Goal: Information Seeking & Learning: Compare options

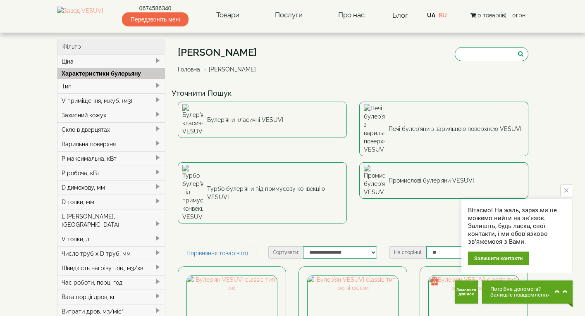
click at [114, 130] on div "Скло в дверцятах" at bounding box center [111, 129] width 108 height 14
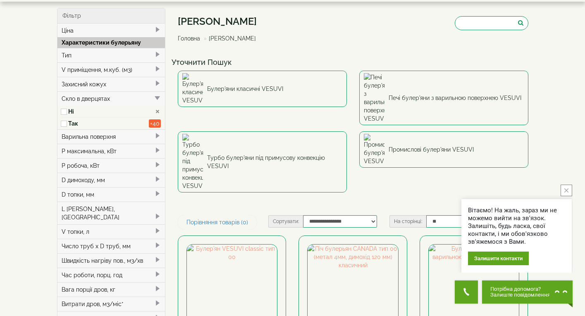
scroll to position [31, 0]
click at [95, 60] on div "Тип" at bounding box center [111, 55] width 108 height 14
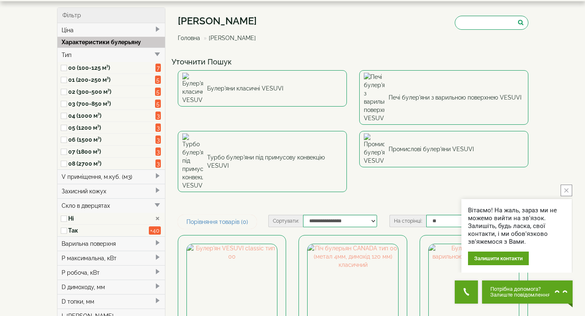
click at [72, 80] on label "01 (200-250 м³)" at bounding box center [111, 80] width 87 height 8
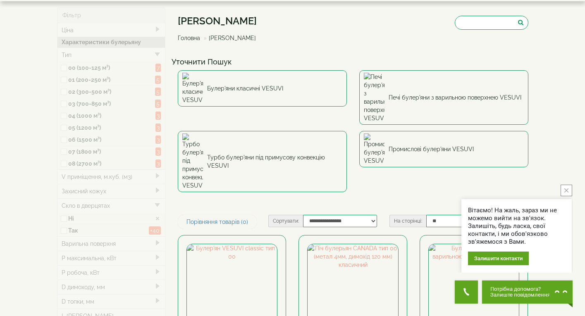
type input "*****"
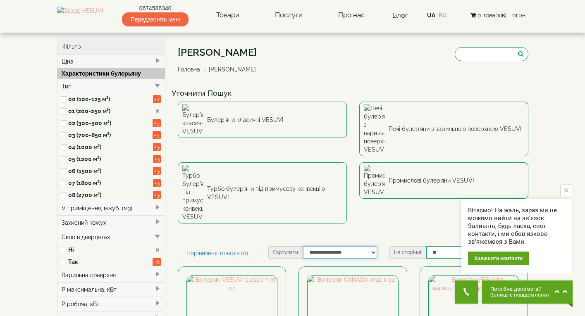
select select "**********"
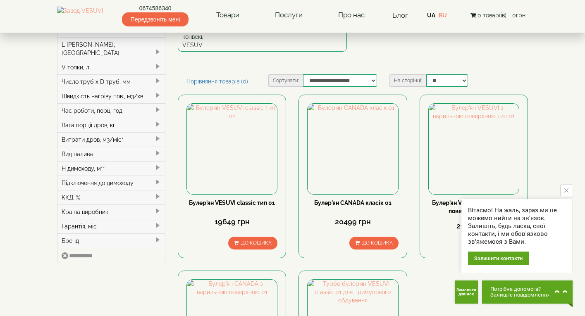
scroll to position [164, 0]
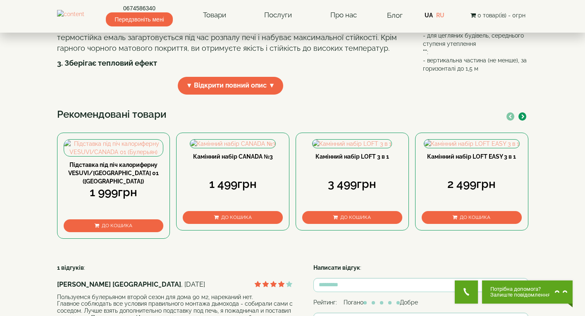
scroll to position [296, 0]
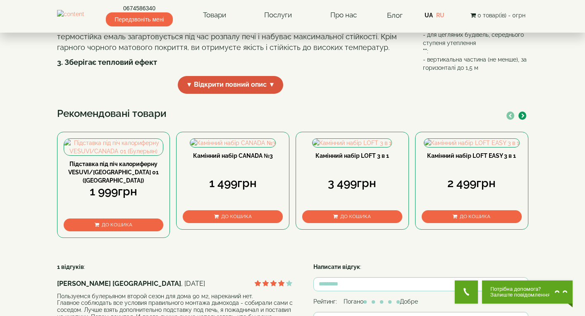
click at [256, 94] on span "▼ Відкрити повний опис ▼" at bounding box center [231, 85] width 106 height 18
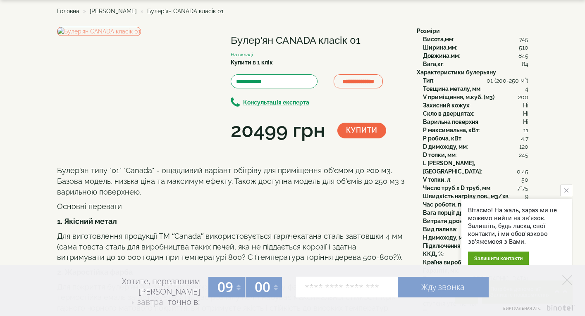
scroll to position [38, 0]
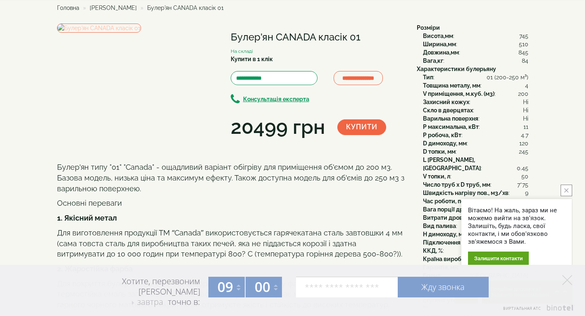
click at [141, 33] on img at bounding box center [99, 28] width 84 height 9
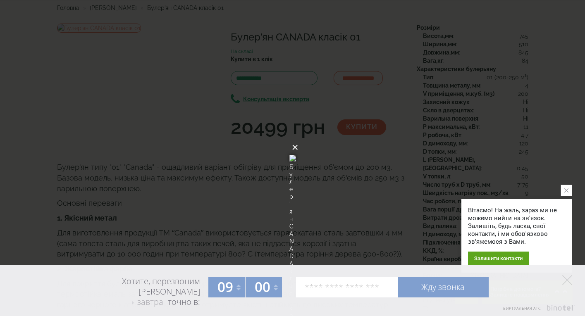
click at [298, 138] on button "×" at bounding box center [295, 147] width 7 height 18
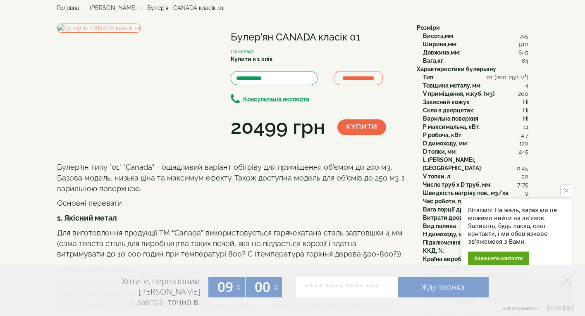
click at [566, 195] on button "close button" at bounding box center [566, 191] width 12 height 12
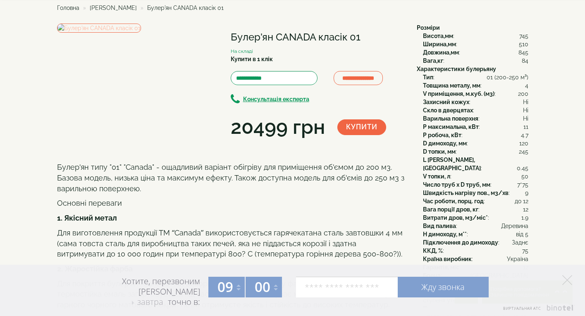
click at [141, 33] on img at bounding box center [99, 28] width 84 height 9
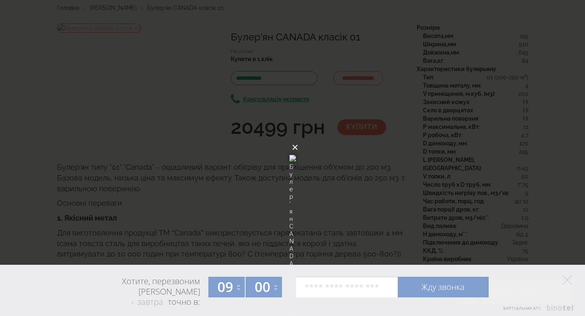
click at [298, 138] on button "×" at bounding box center [295, 147] width 7 height 18
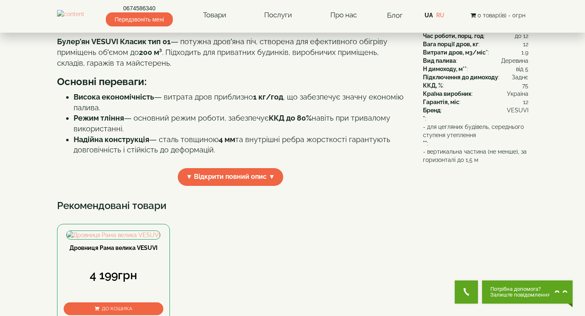
scroll to position [204, 0]
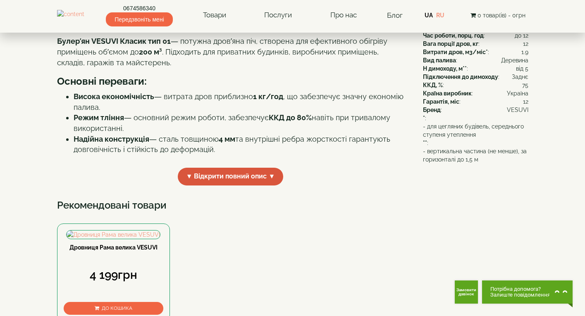
click at [245, 186] on span "▼ Відкрити повний опис ▼" at bounding box center [231, 177] width 106 height 18
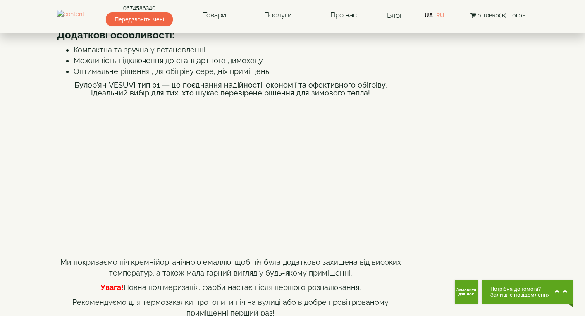
scroll to position [340, 0]
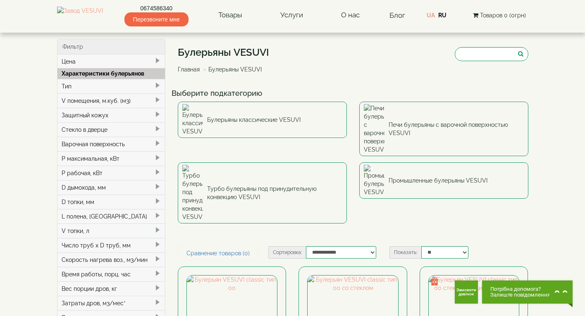
click at [129, 91] on div "Тип" at bounding box center [111, 86] width 108 height 14
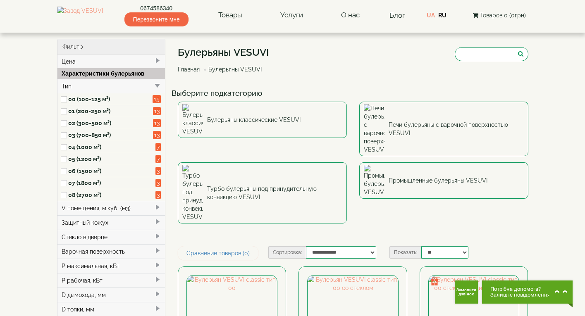
click at [100, 112] on label "01 (200-250 м³)" at bounding box center [110, 111] width 85 height 8
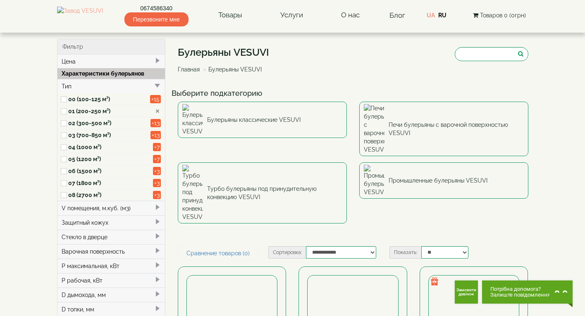
type input "*****"
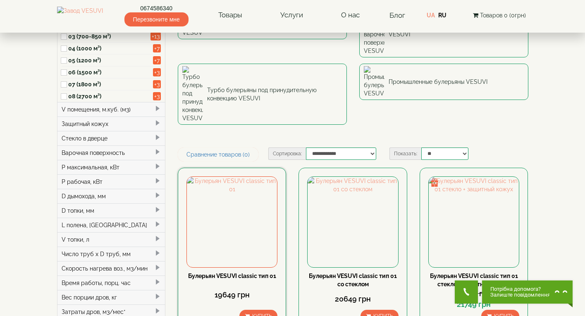
scroll to position [99, 0]
select select "**********"
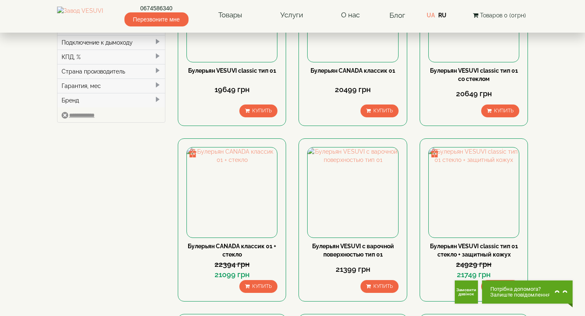
scroll to position [305, 0]
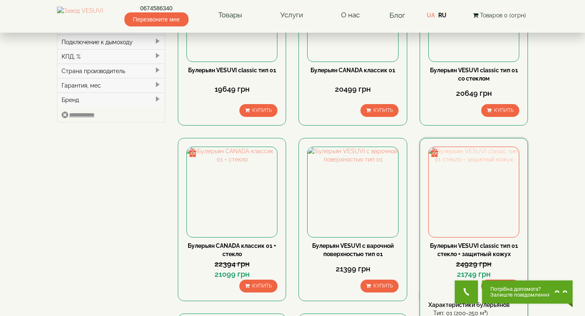
click at [470, 147] on img at bounding box center [474, 192] width 90 height 90
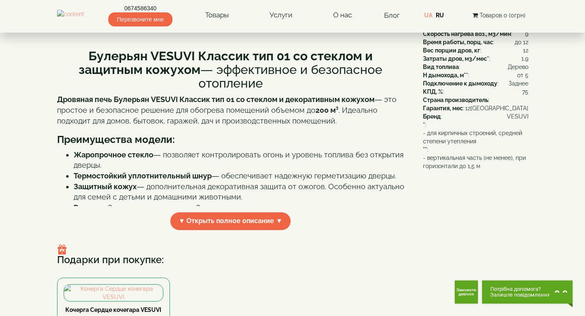
scroll to position [220, 0]
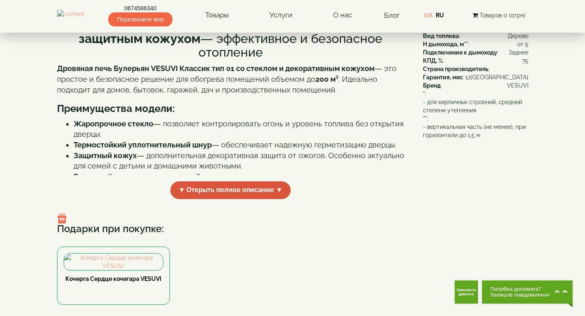
click at [213, 199] on span "▼ Открыть полное описание ▼" at bounding box center [230, 190] width 121 height 18
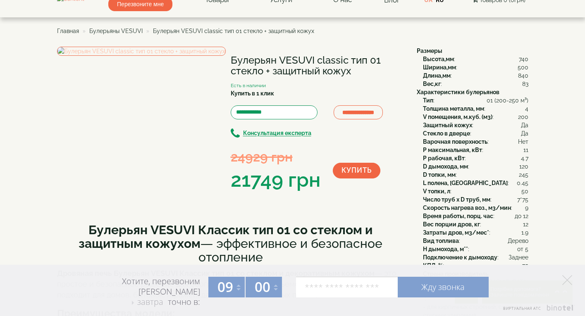
scroll to position [14, 0]
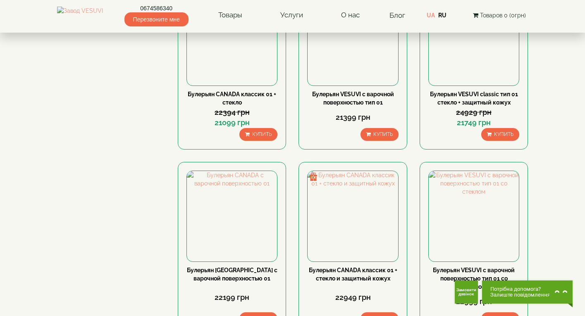
scroll to position [458, 0]
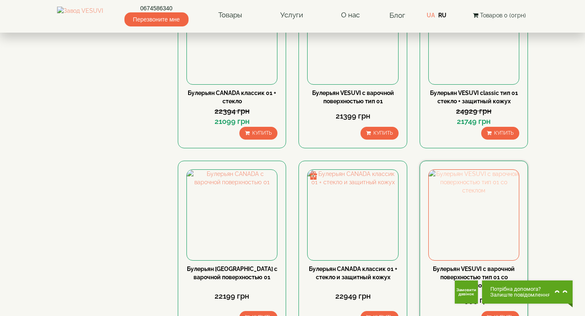
click at [485, 170] on img at bounding box center [474, 215] width 90 height 90
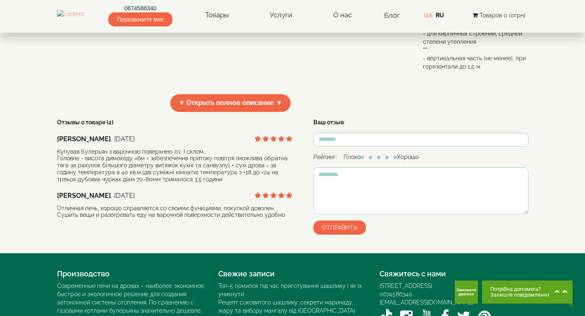
scroll to position [289, 0]
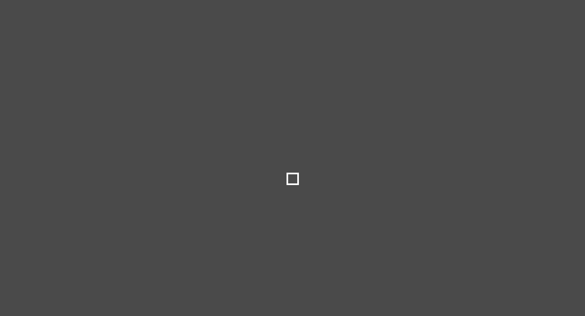
select select
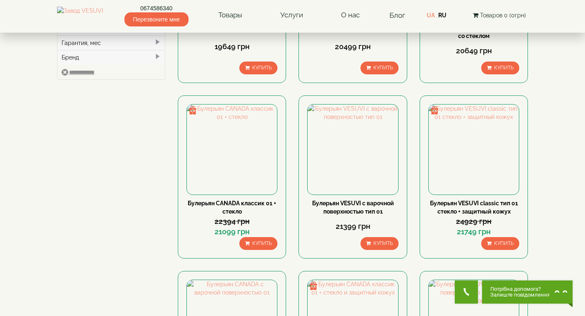
scroll to position [346, 0]
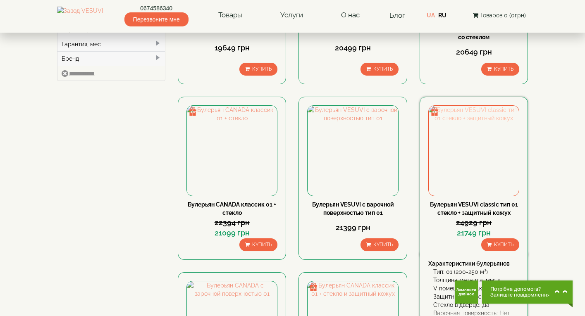
click at [480, 112] on img at bounding box center [474, 151] width 90 height 90
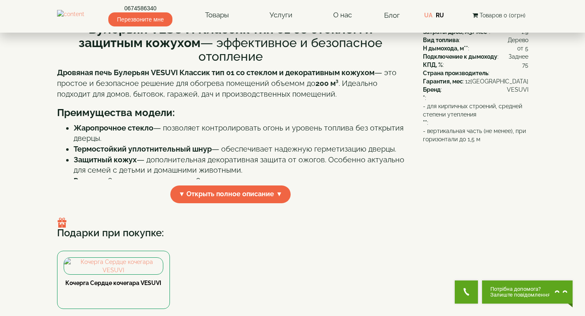
scroll to position [222, 0]
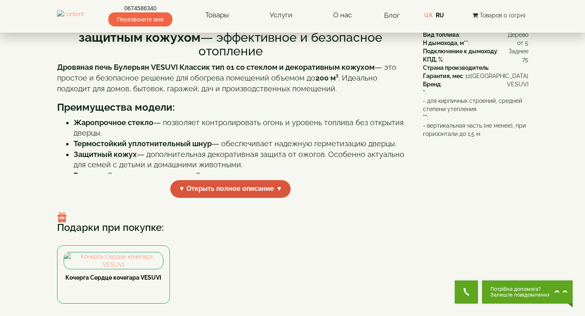
click at [248, 198] on span "▼ Открыть полное описание ▼" at bounding box center [230, 189] width 121 height 18
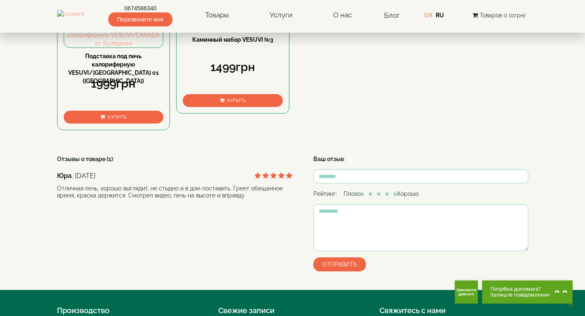
scroll to position [1147, 0]
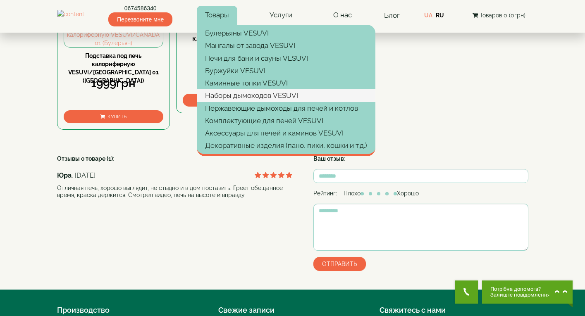
click at [269, 93] on link "Наборы дымоходов VESUVI" at bounding box center [286, 95] width 179 height 12
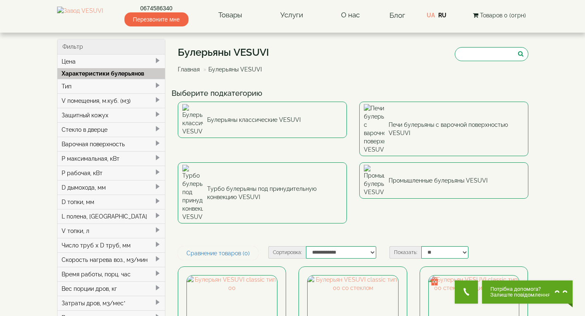
click at [92, 89] on div "Тип" at bounding box center [111, 86] width 108 height 14
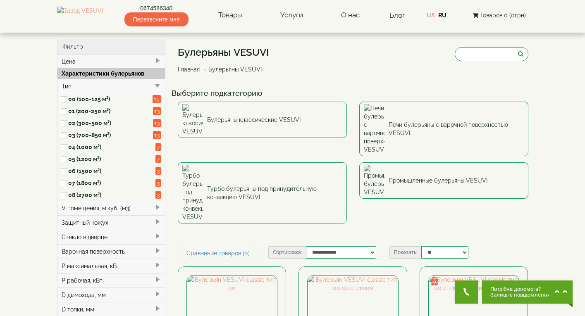
click at [97, 102] on label "00 (100-125 м³)" at bounding box center [110, 99] width 85 height 8
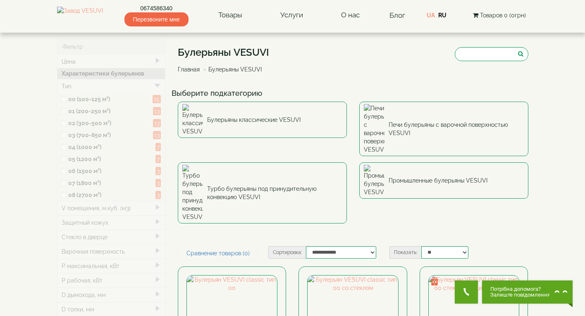
type input "*****"
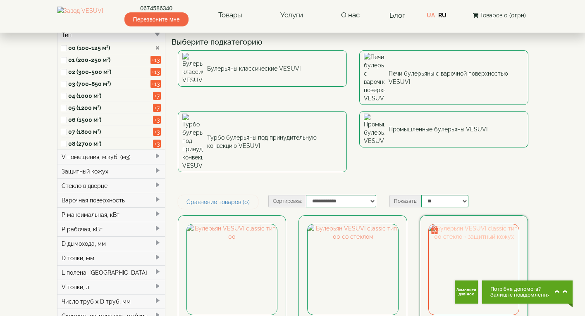
scroll to position [52, 0]
click at [457, 224] on img at bounding box center [474, 269] width 90 height 90
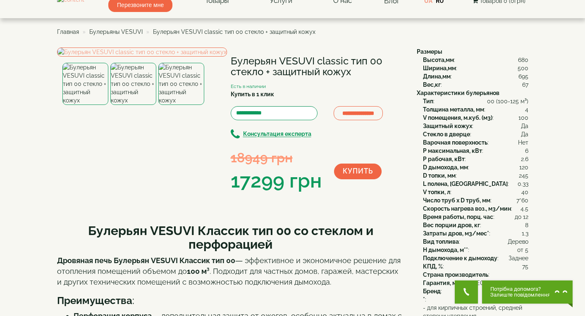
scroll to position [25, 0]
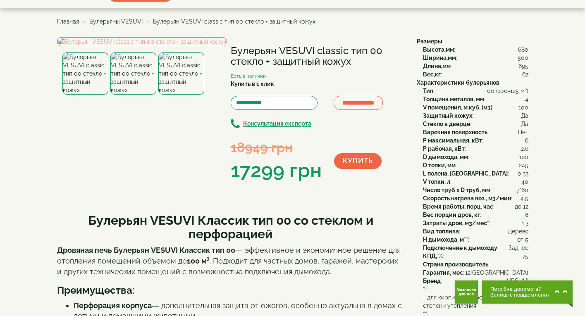
click at [126, 95] on img at bounding box center [133, 73] width 46 height 42
click at [188, 95] on img at bounding box center [181, 73] width 46 height 42
click at [162, 46] on img at bounding box center [142, 41] width 170 height 9
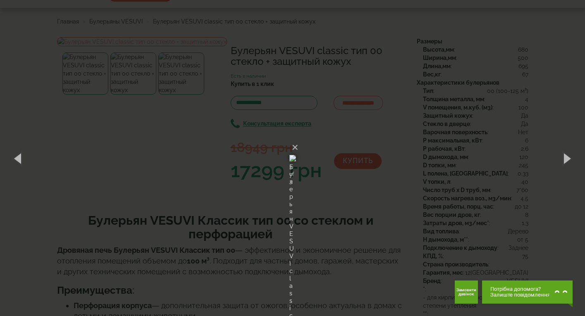
scroll to position [9, 0]
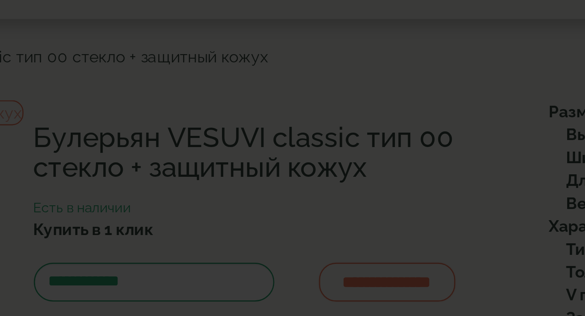
click at [292, 138] on button "×" at bounding box center [295, 147] width 7 height 18
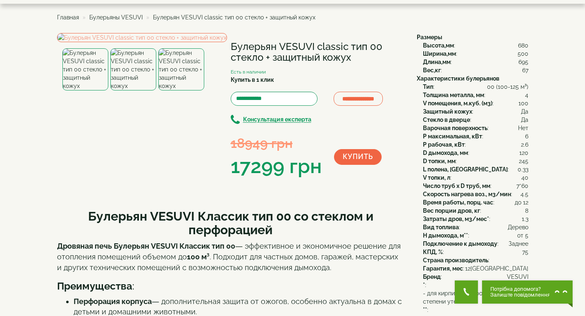
scroll to position [30, 0]
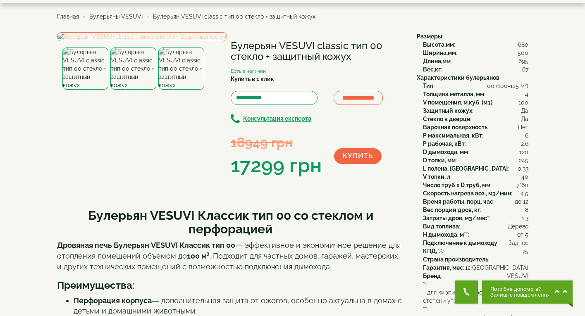
click at [175, 41] on img at bounding box center [142, 36] width 170 height 9
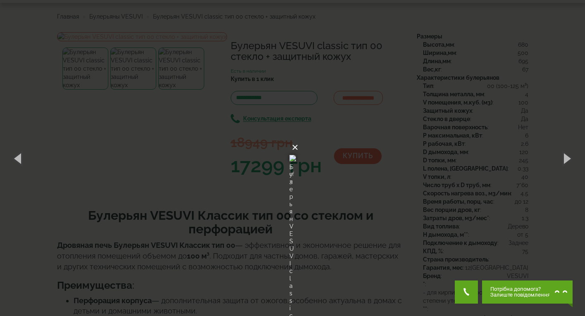
click at [298, 138] on button "×" at bounding box center [295, 147] width 7 height 18
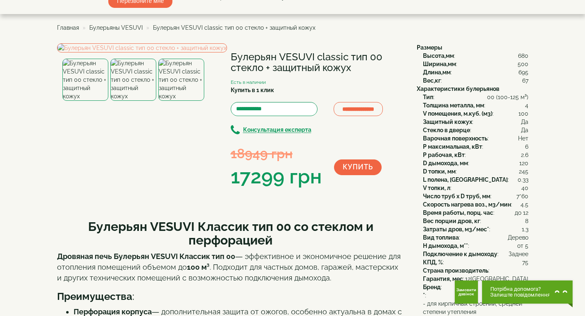
scroll to position [25, 0]
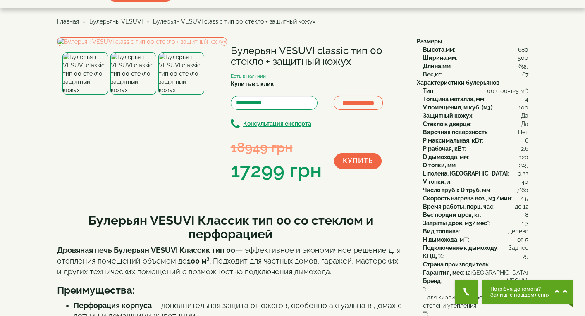
click at [144, 95] on img at bounding box center [133, 73] width 46 height 42
click at [181, 95] on img at bounding box center [181, 73] width 46 height 42
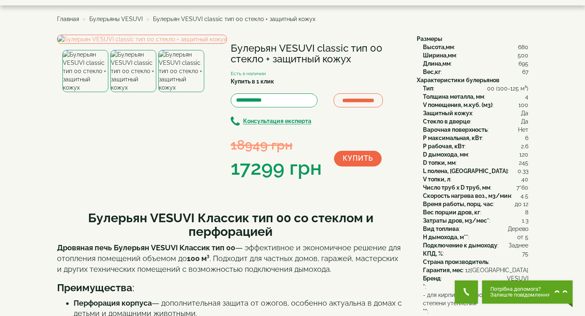
scroll to position [21, 0]
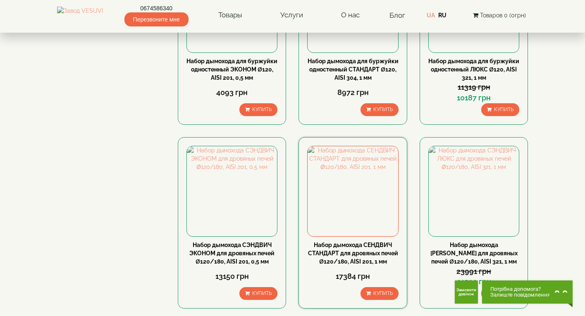
scroll to position [245, 0]
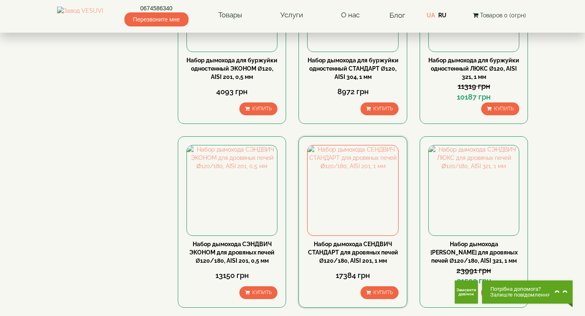
click at [355, 241] on link "Набор дымохода СЕНДВИЧ СТАНДАРТ для дровяных печей Ø120/180, AISI 201, 1 мм" at bounding box center [353, 252] width 90 height 23
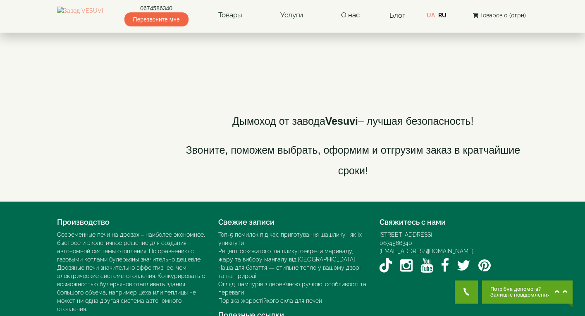
scroll to position [1954, 0]
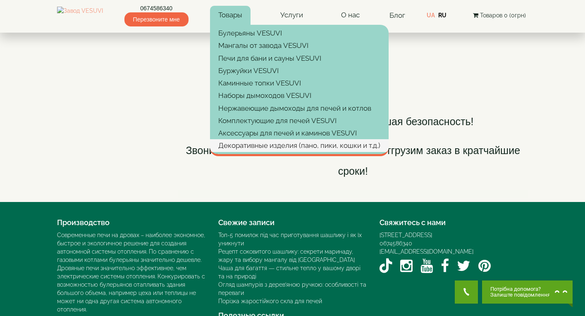
click at [295, 145] on link "Декоративные изделия (пано, пики, кошки и т.д.)" at bounding box center [299, 145] width 179 height 12
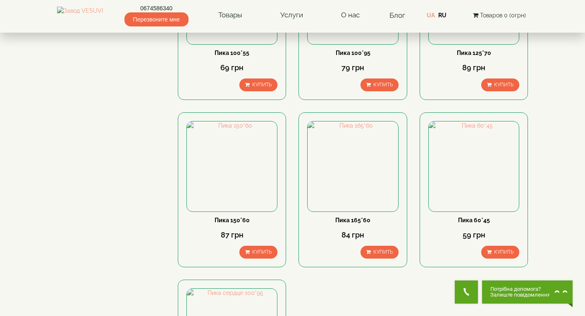
scroll to position [244, 0]
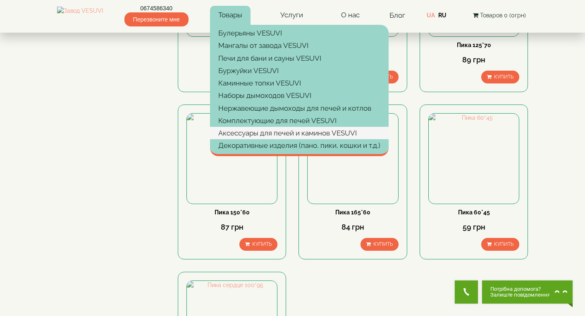
click at [282, 136] on link "Аксессуары для печей и каминов VESUVI" at bounding box center [299, 133] width 179 height 12
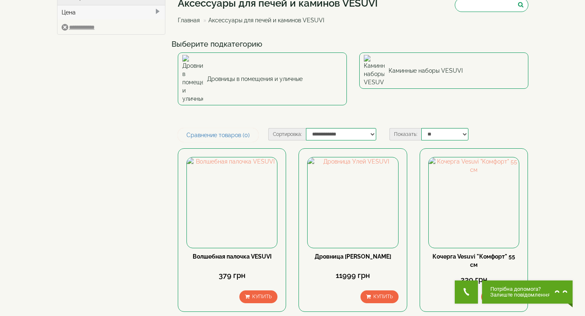
scroll to position [19, 0]
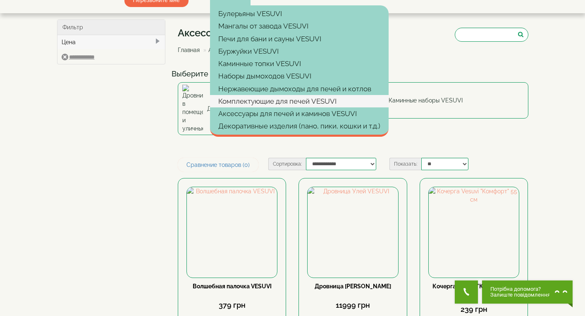
click at [265, 95] on link "Комплектующие для печей VESUVI" at bounding box center [299, 101] width 179 height 12
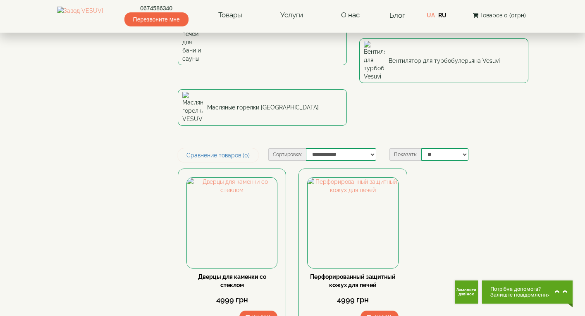
scroll to position [214, 0]
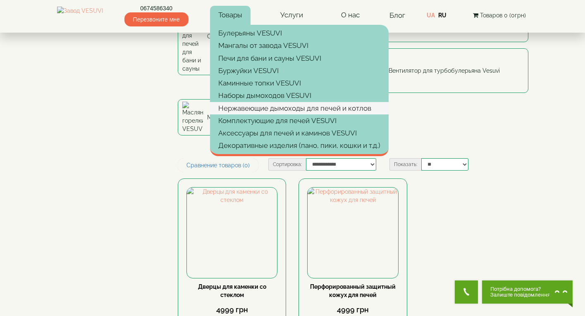
click at [276, 113] on link "Нержавеющие дымоходы для печей и котлов" at bounding box center [299, 108] width 179 height 12
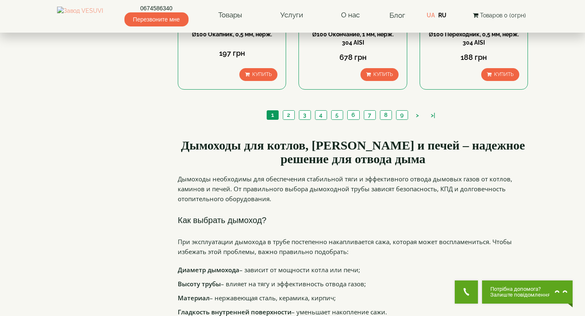
scroll to position [984, 0]
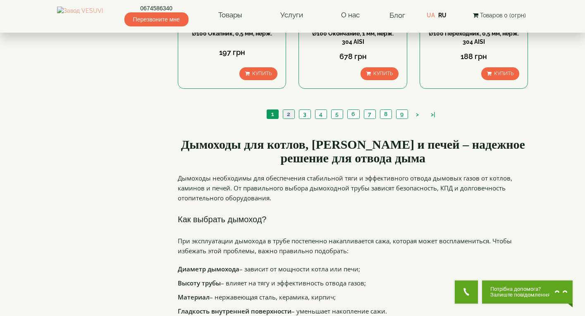
click at [288, 110] on link "2" at bounding box center [289, 114] width 12 height 9
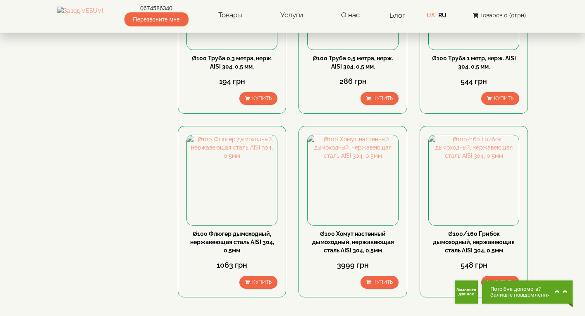
scroll to position [803, 0]
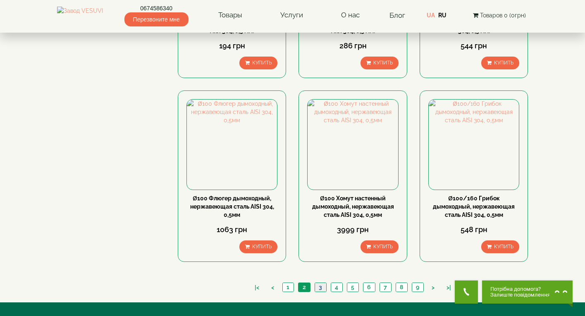
click at [319, 283] on link "3" at bounding box center [321, 287] width 12 height 9
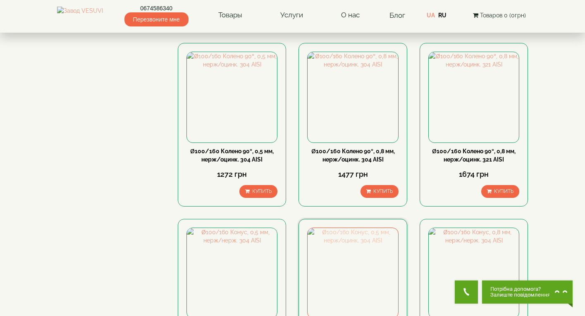
scroll to position [832, 0]
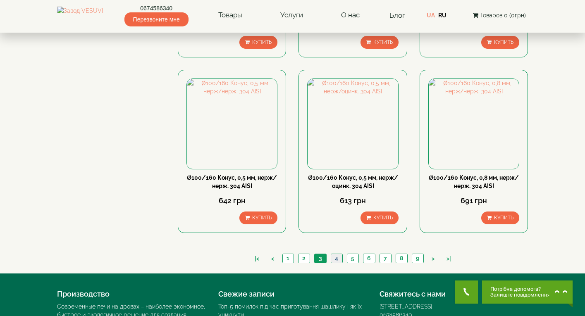
click at [339, 254] on link "4" at bounding box center [337, 258] width 12 height 9
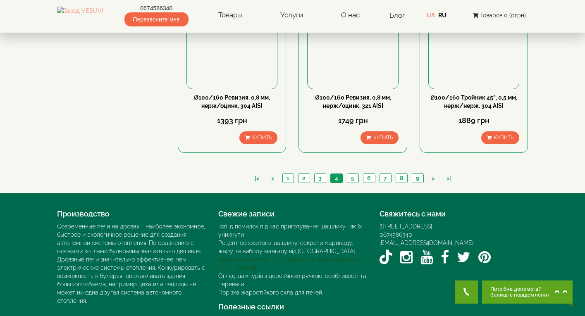
scroll to position [903, 0]
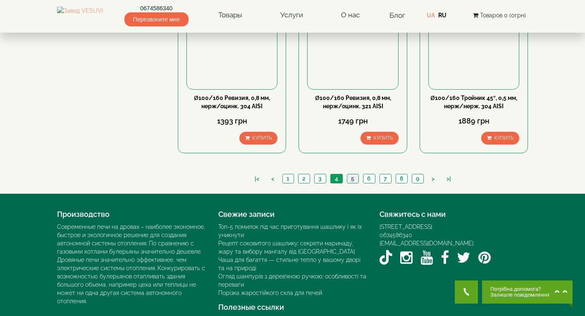
click at [352, 174] on link "5" at bounding box center [353, 178] width 12 height 9
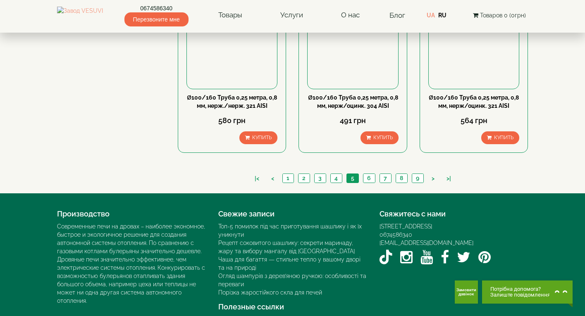
scroll to position [903, 0]
